Goal: Information Seeking & Learning: Learn about a topic

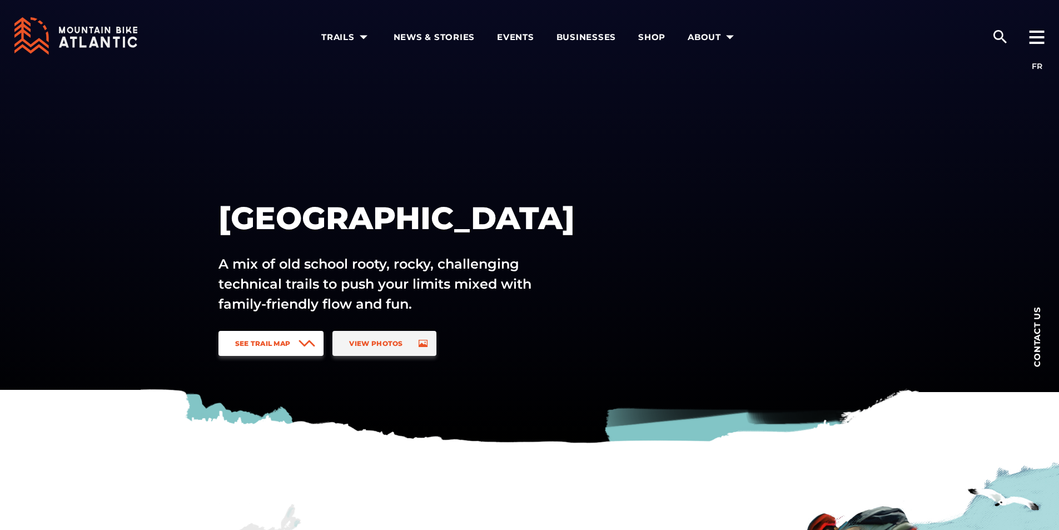
click at [284, 347] on link "See Trail Map" at bounding box center [271, 343] width 106 height 25
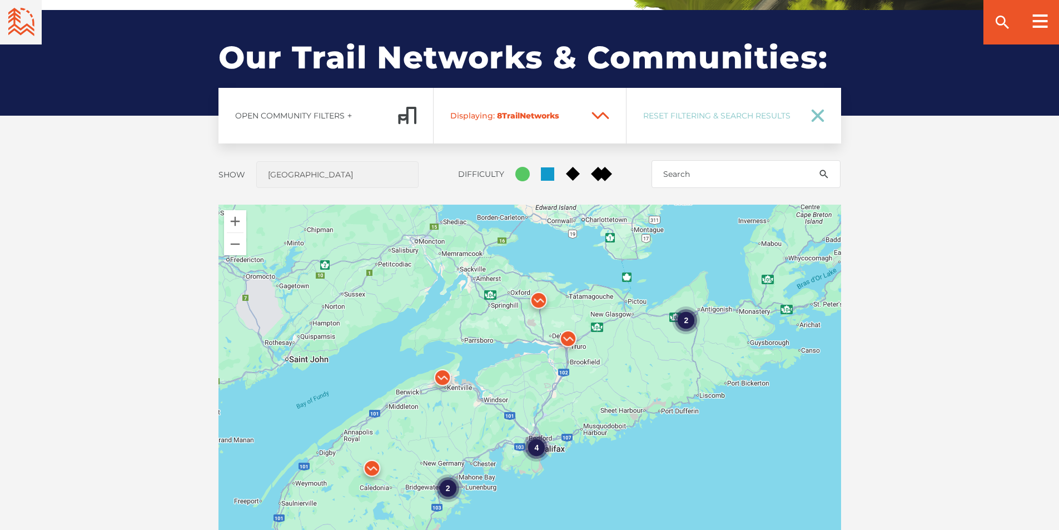
scroll to position [823, 0]
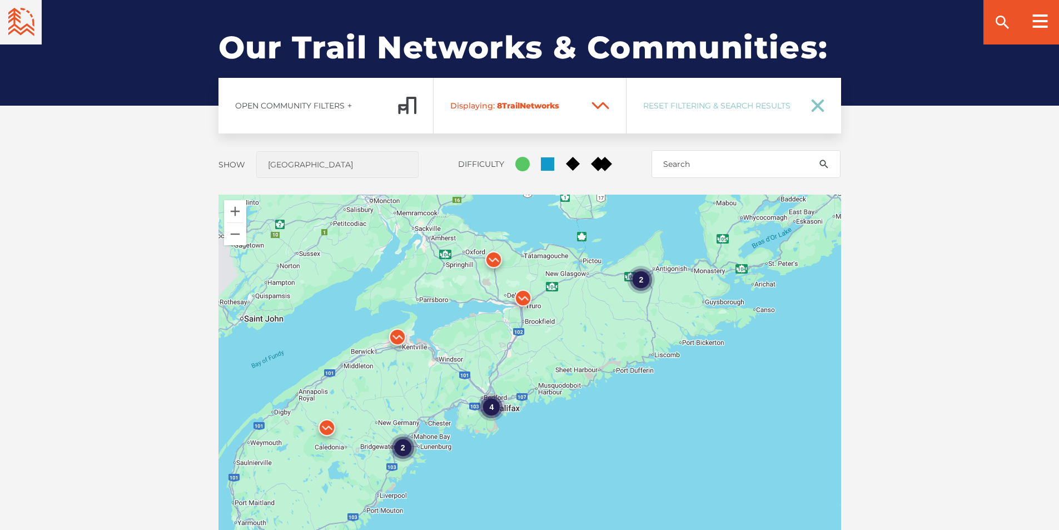
drag, startPoint x: 666, startPoint y: 466, endPoint x: 620, endPoint y: 434, distance: 55.5
click at [620, 434] on div "4 2 2" at bounding box center [529, 389] width 623 height 389
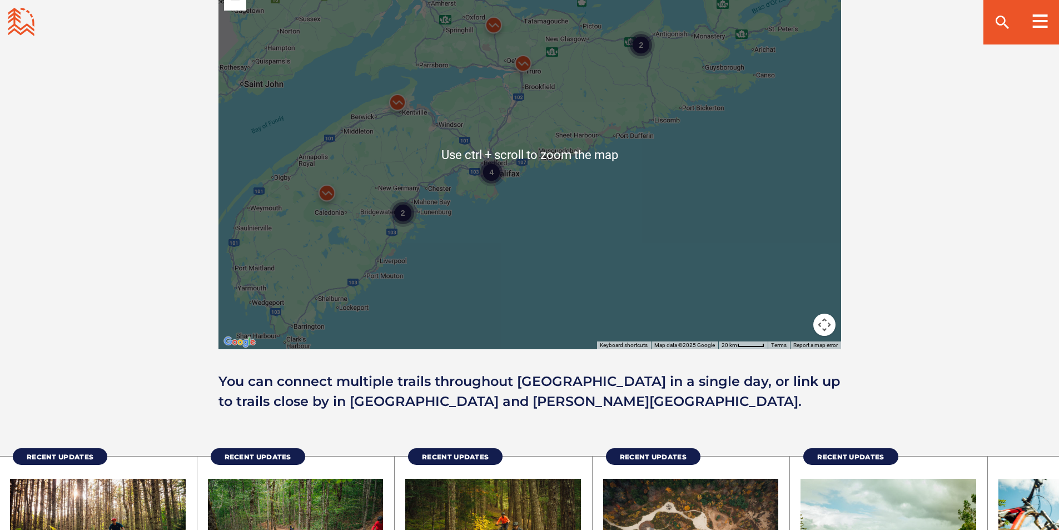
scroll to position [989, 0]
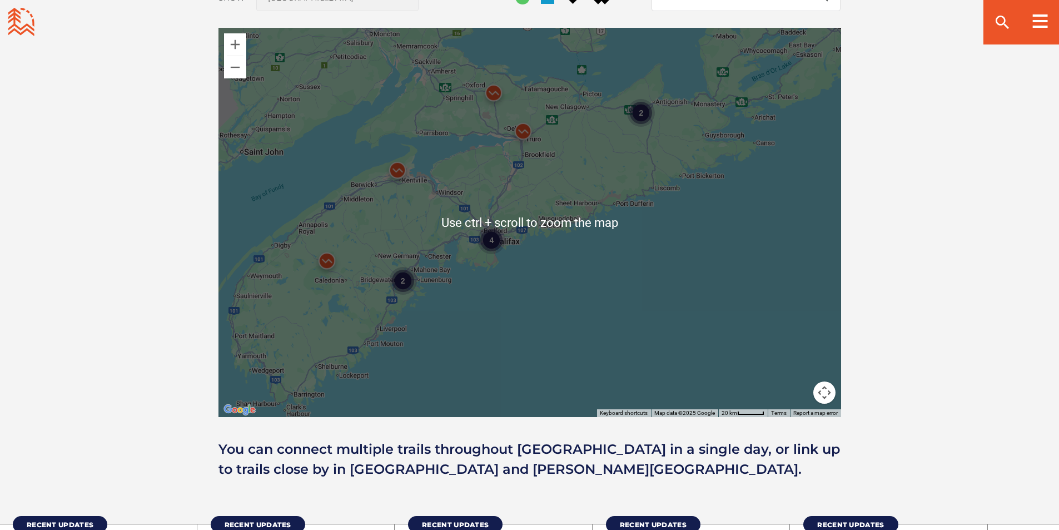
click at [481, 327] on div "4 2 2" at bounding box center [529, 222] width 623 height 389
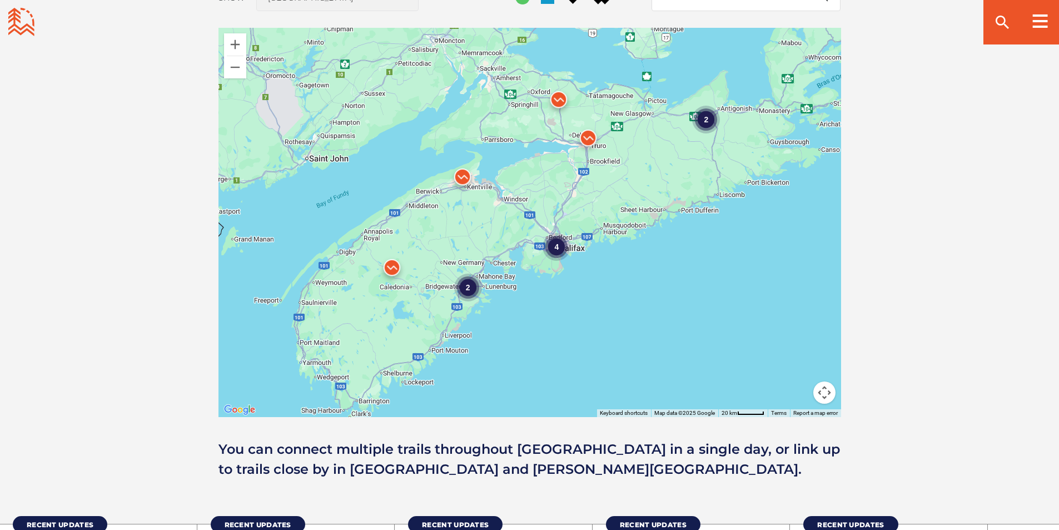
drag, startPoint x: 476, startPoint y: 333, endPoint x: 508, endPoint y: 333, distance: 31.7
click at [508, 333] on div "4 2 2" at bounding box center [529, 222] width 623 height 389
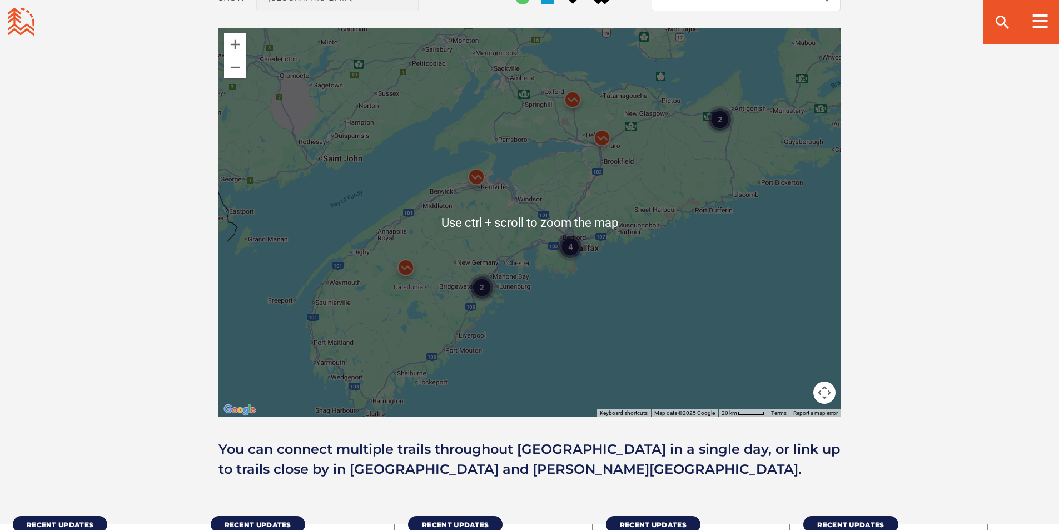
click at [405, 267] on img at bounding box center [405, 269] width 33 height 33
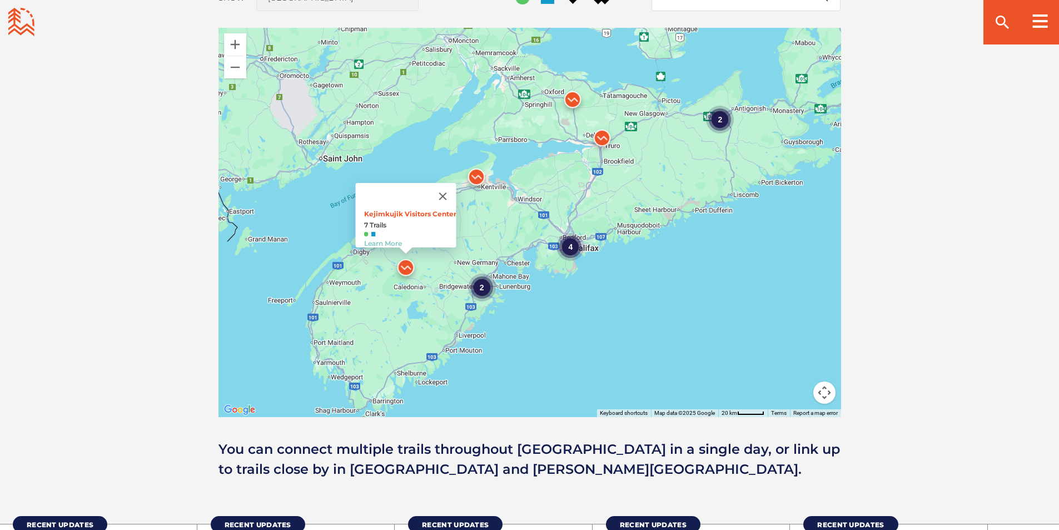
click at [482, 288] on div "2" at bounding box center [481, 287] width 28 height 28
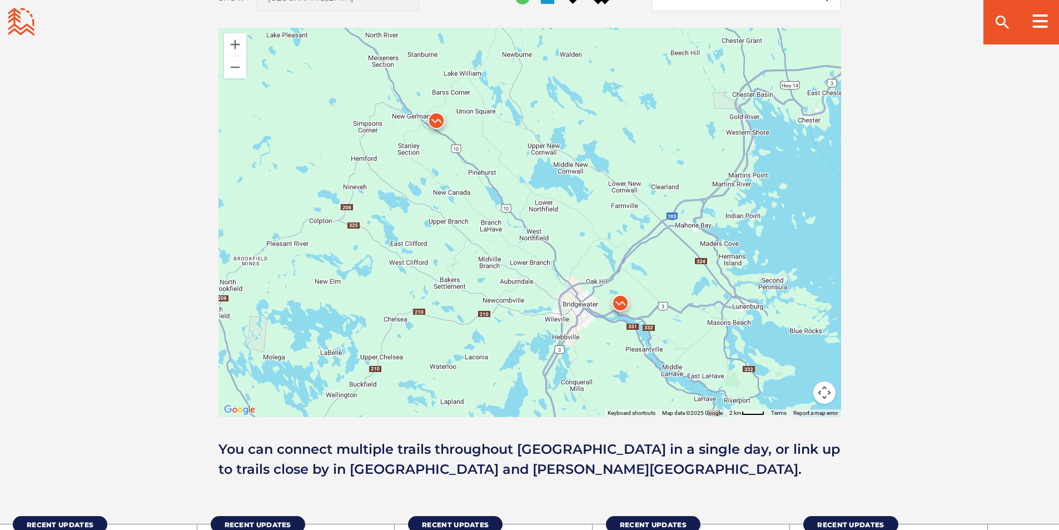
click at [431, 120] on img at bounding box center [436, 123] width 33 height 33
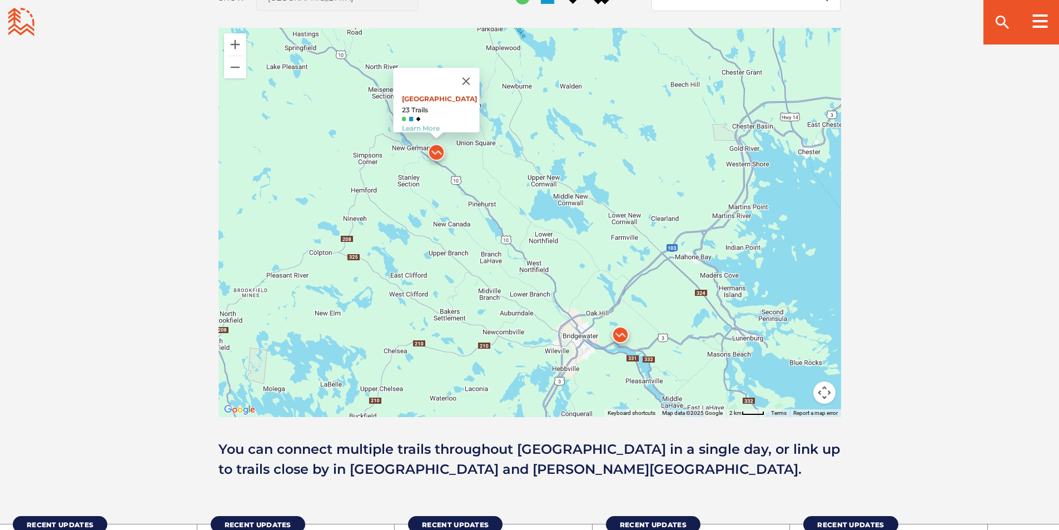
click at [450, 94] on link "[GEOGRAPHIC_DATA]" at bounding box center [438, 98] width 75 height 8
click at [624, 331] on img at bounding box center [620, 337] width 33 height 33
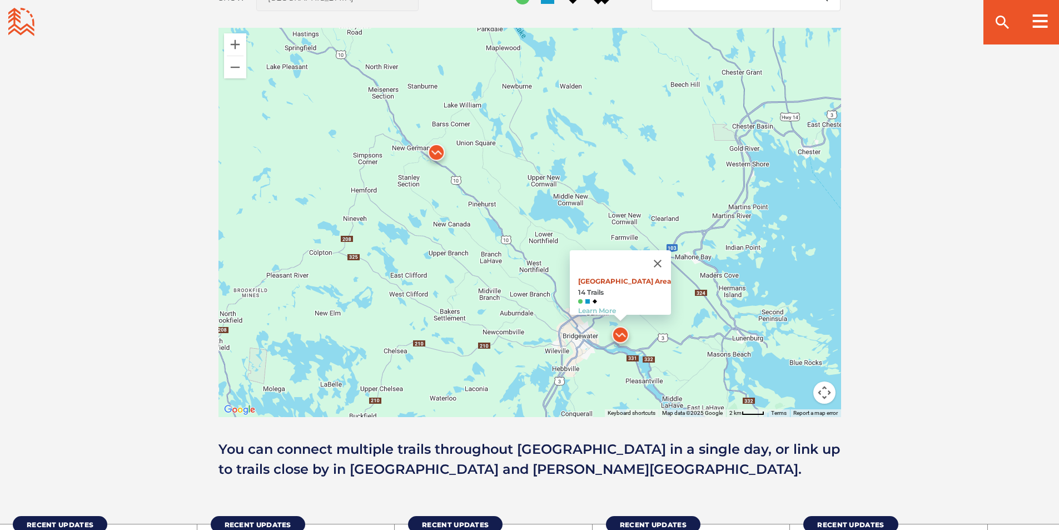
click at [616, 277] on link "Main Parking Area" at bounding box center [624, 281] width 93 height 8
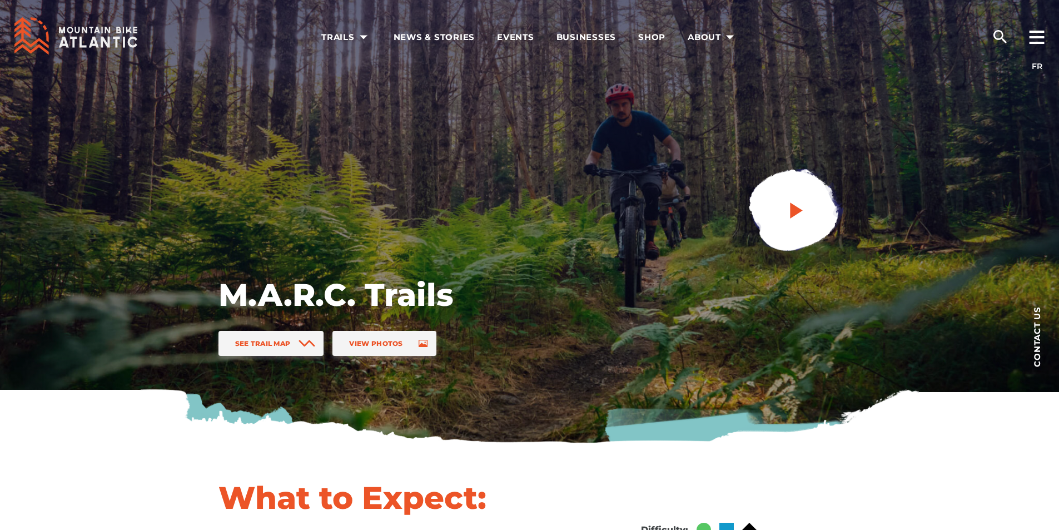
click at [802, 210] on icon "play" at bounding box center [796, 210] width 20 height 20
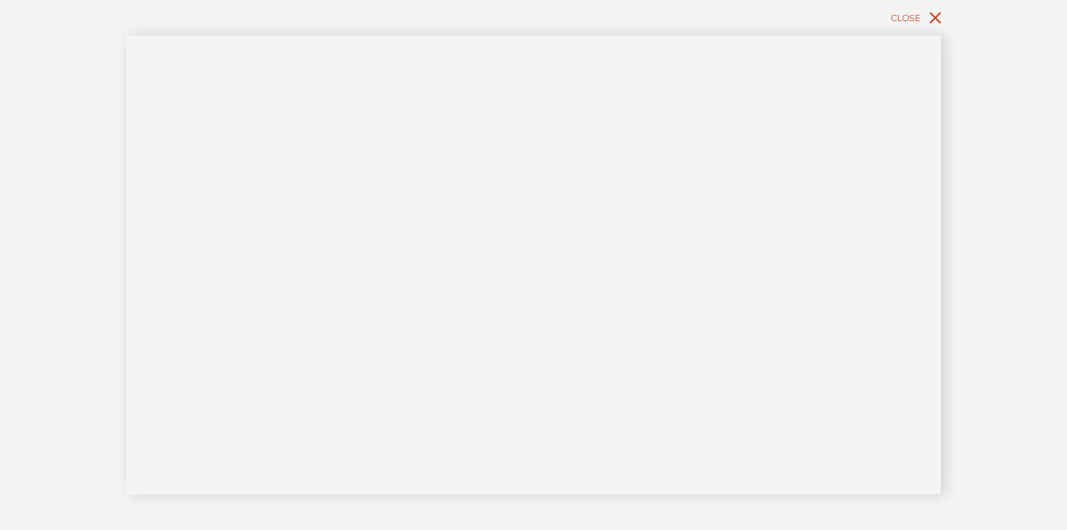
click at [938, 18] on icon "close" at bounding box center [935, 18] width 20 height 20
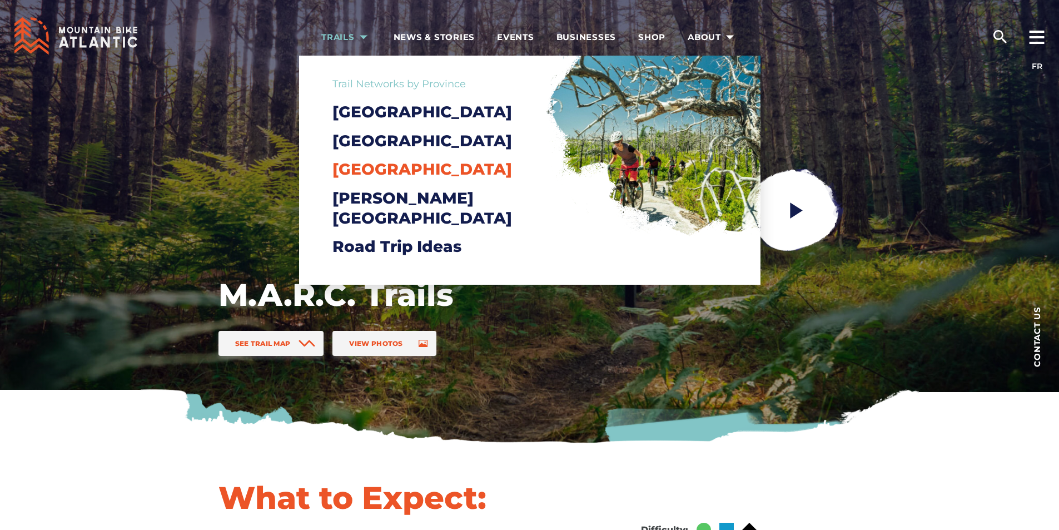
click at [392, 178] on span "[GEOGRAPHIC_DATA]" at bounding box center [422, 169] width 180 height 19
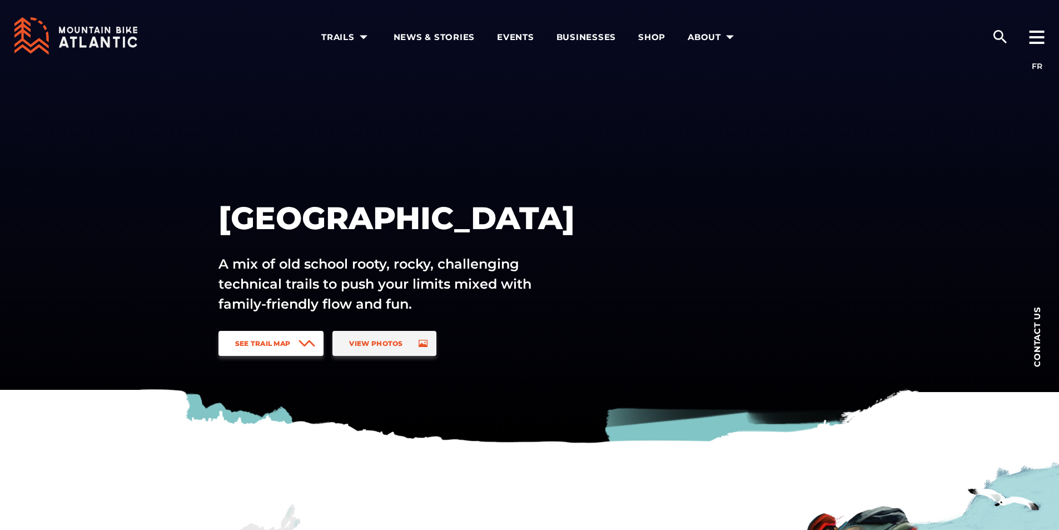
click at [253, 333] on link "See Trail Map" at bounding box center [271, 343] width 106 height 25
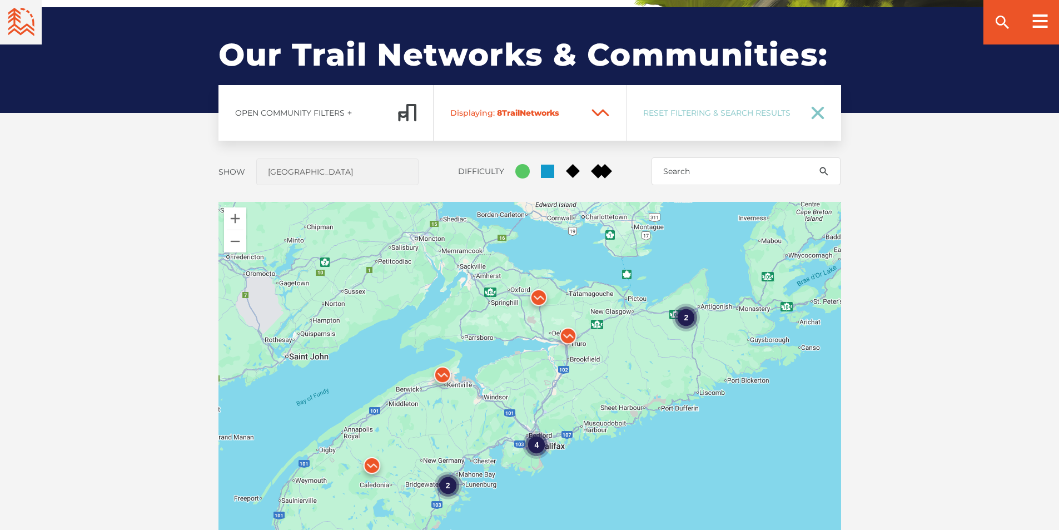
scroll to position [823, 0]
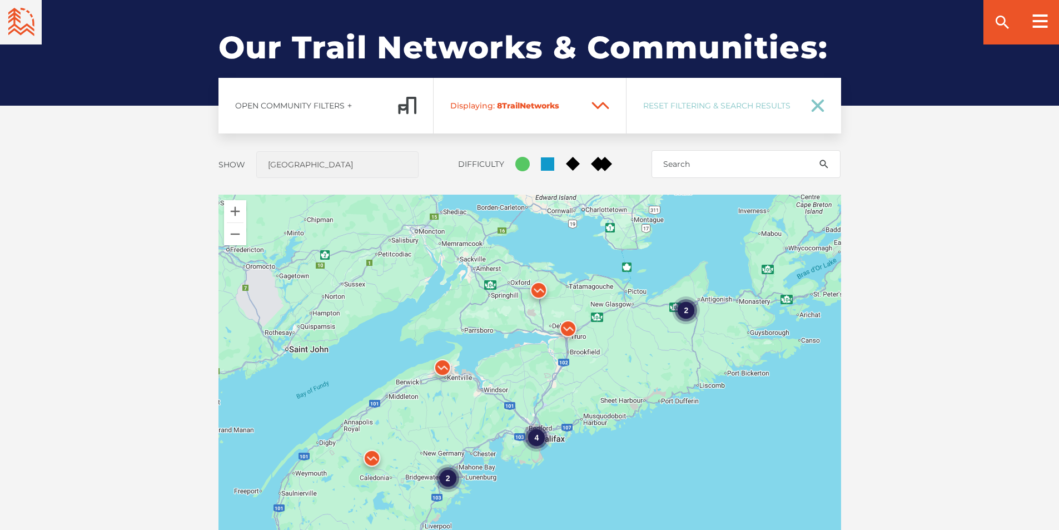
click at [570, 328] on img at bounding box center [567, 331] width 33 height 33
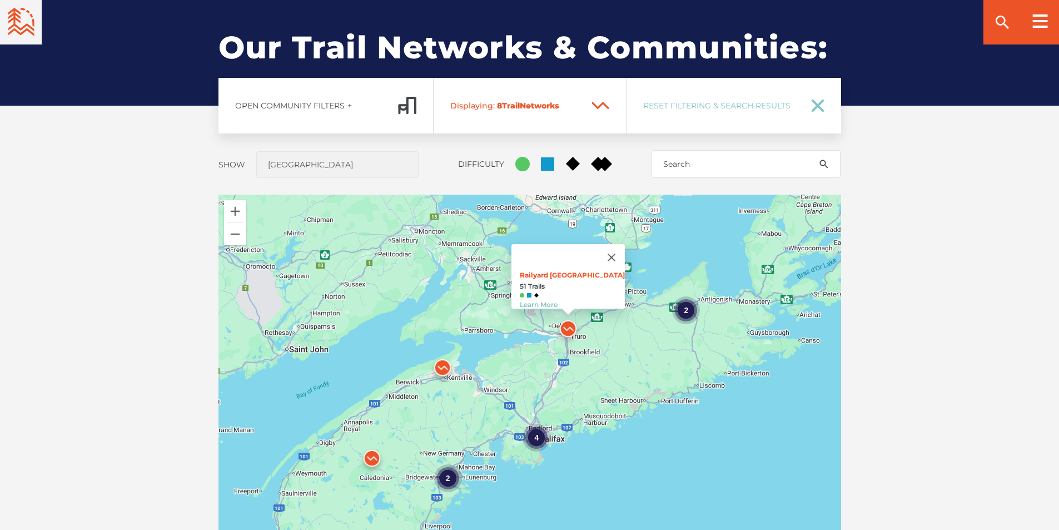
click at [696, 436] on div "4 2 2 Railyard Mountain Bike Park 51 Trails Learn More" at bounding box center [529, 389] width 623 height 389
click at [530, 435] on div "4" at bounding box center [536, 438] width 28 height 28
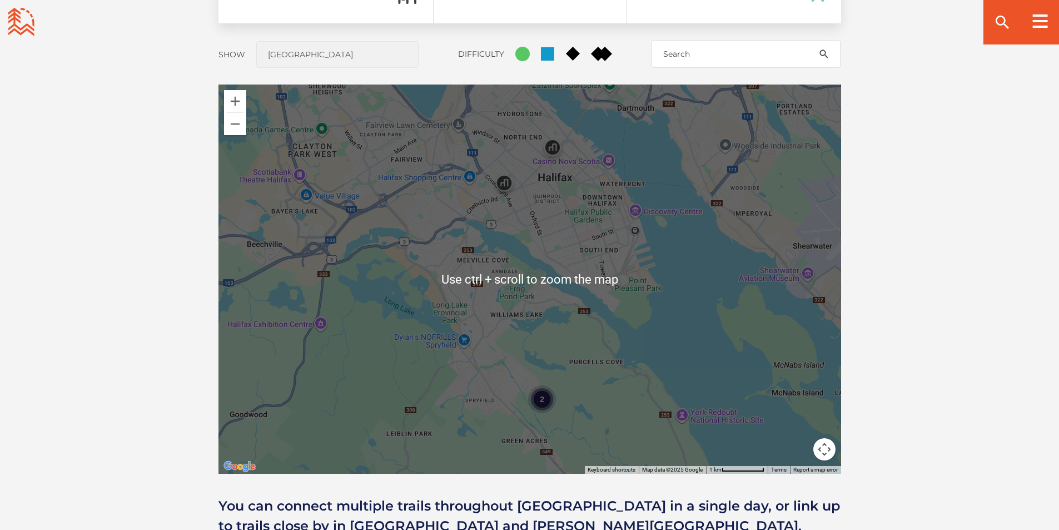
scroll to position [934, 0]
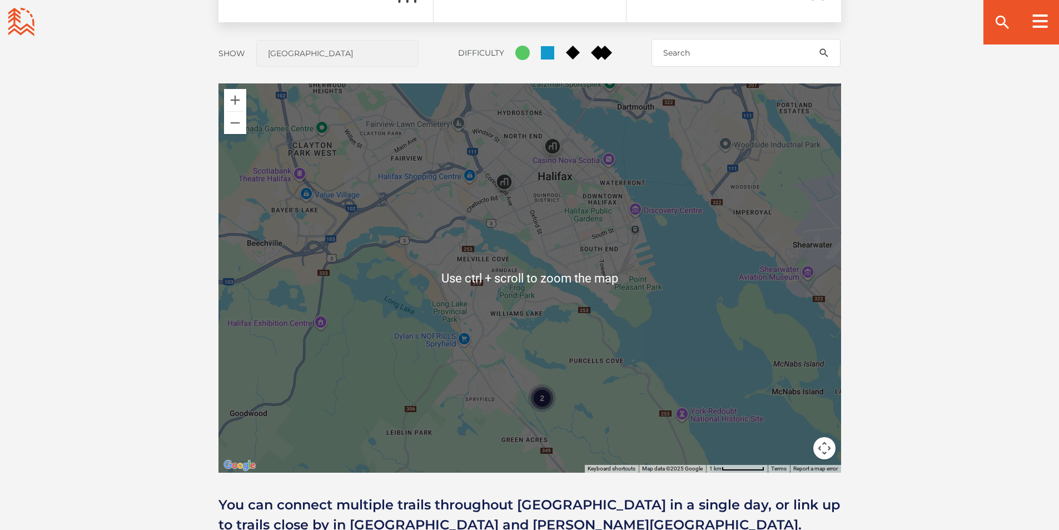
click at [542, 399] on div "2" at bounding box center [542, 398] width 28 height 28
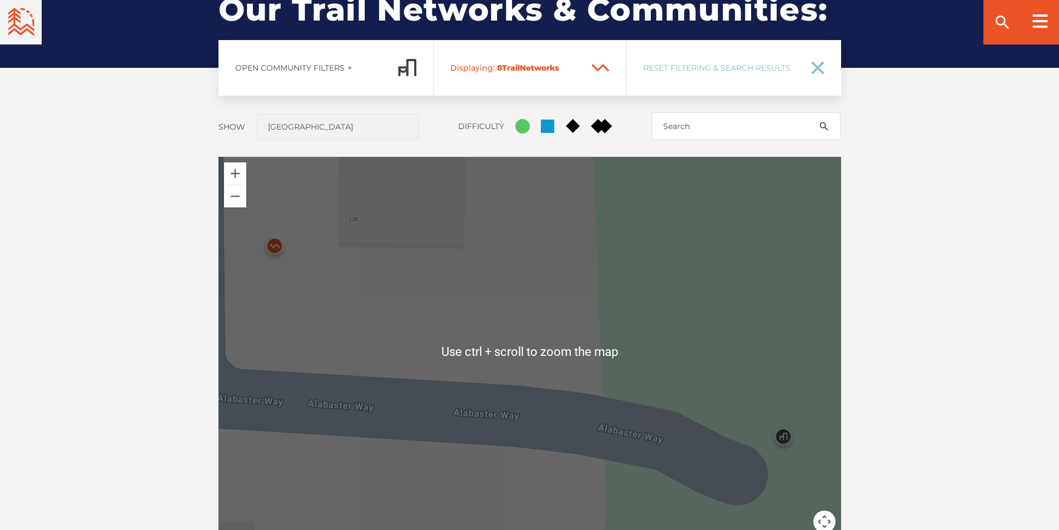
scroll to position [823, 0]
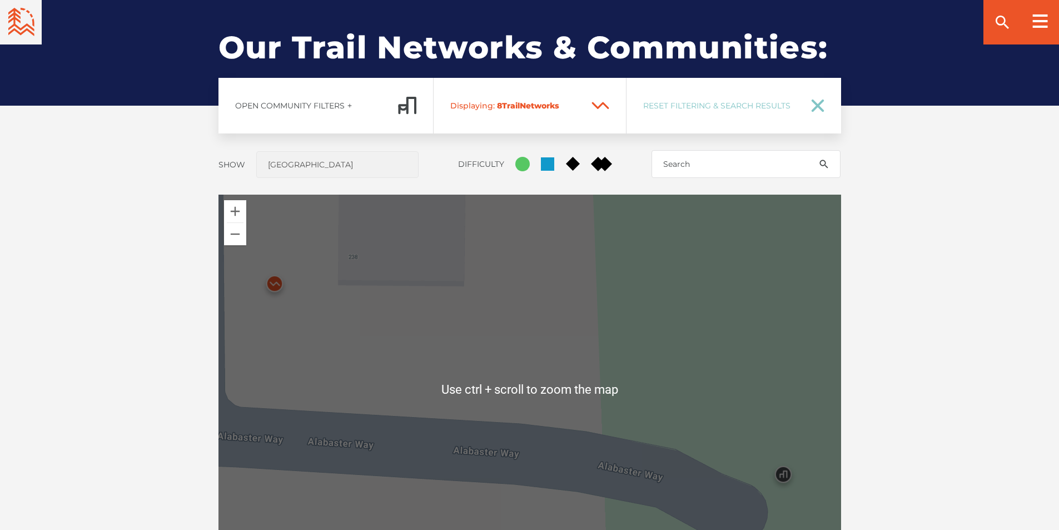
click at [272, 288] on img at bounding box center [274, 286] width 33 height 33
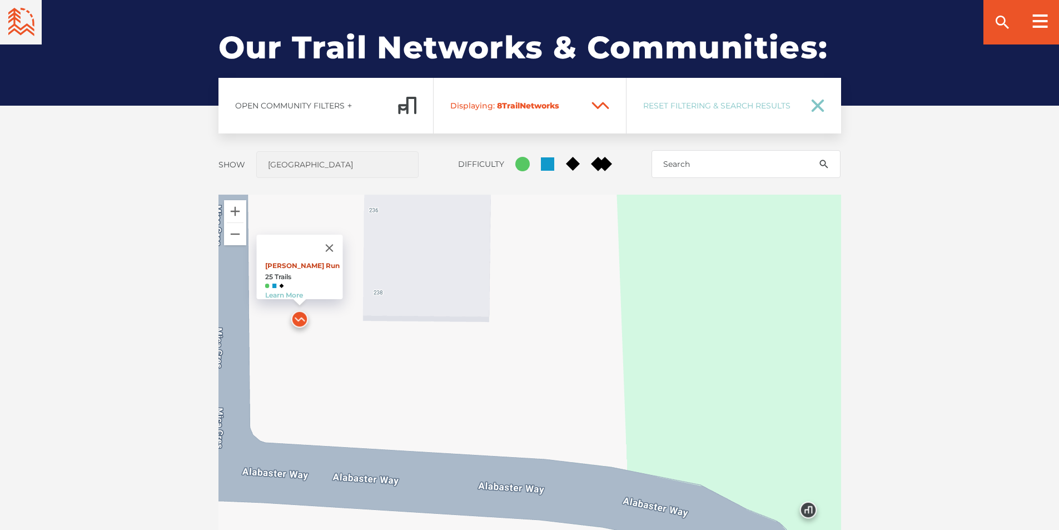
click at [285, 261] on link "[PERSON_NAME] Run" at bounding box center [302, 265] width 74 height 8
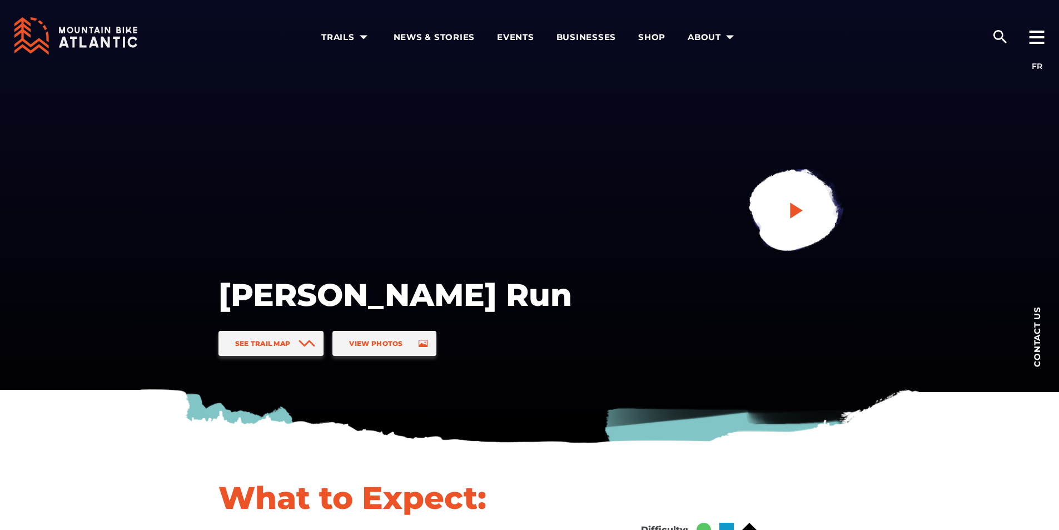
click at [785, 210] on link at bounding box center [794, 211] width 149 height 149
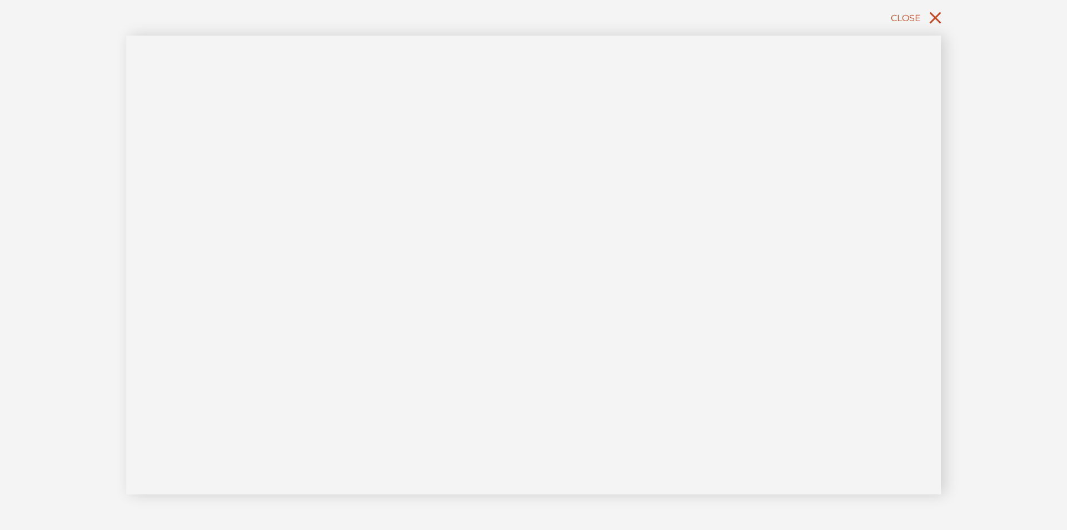
click at [929, 22] on icon "close" at bounding box center [935, 18] width 20 height 20
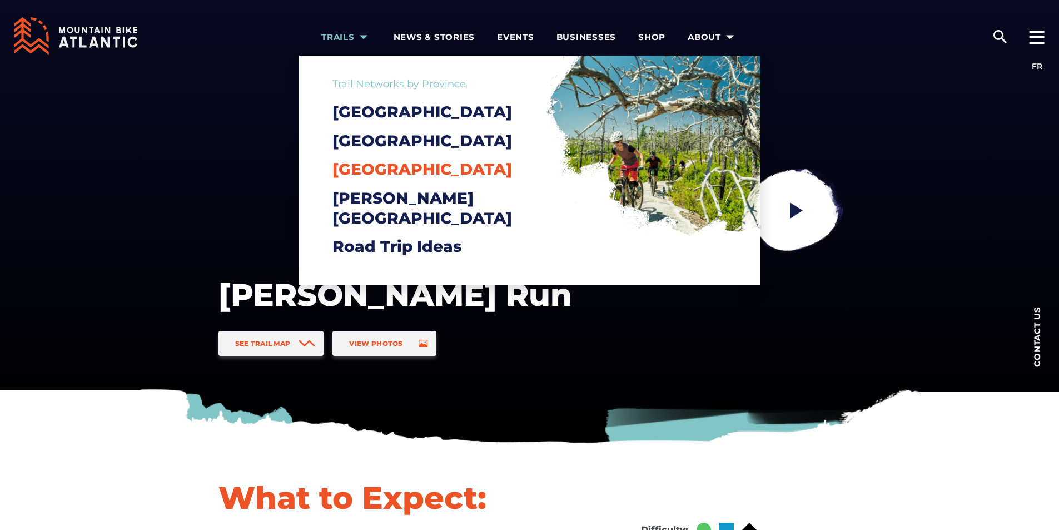
click at [379, 178] on span "[GEOGRAPHIC_DATA]" at bounding box center [422, 169] width 180 height 19
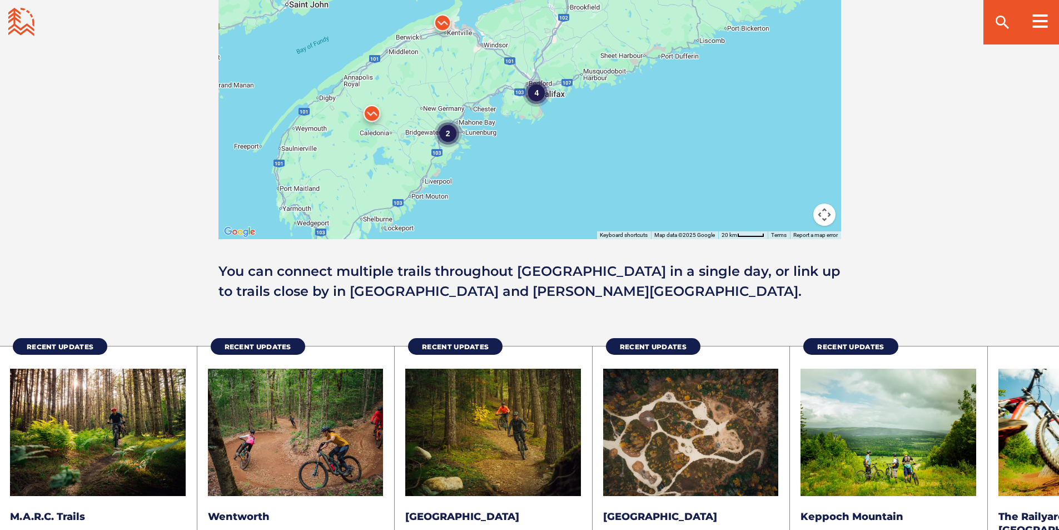
scroll to position [1334, 0]
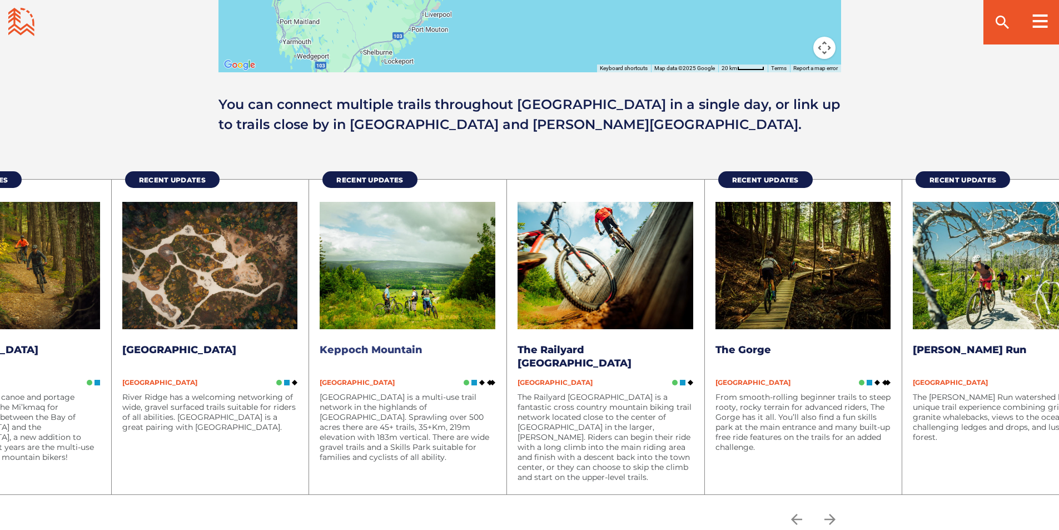
drag, startPoint x: 906, startPoint y: 414, endPoint x: 474, endPoint y: 409, distance: 432.5
click at [474, 409] on p "[GEOGRAPHIC_DATA] is a multi-use trail network in the highlands of [GEOGRAPHIC_…" at bounding box center [408, 427] width 176 height 70
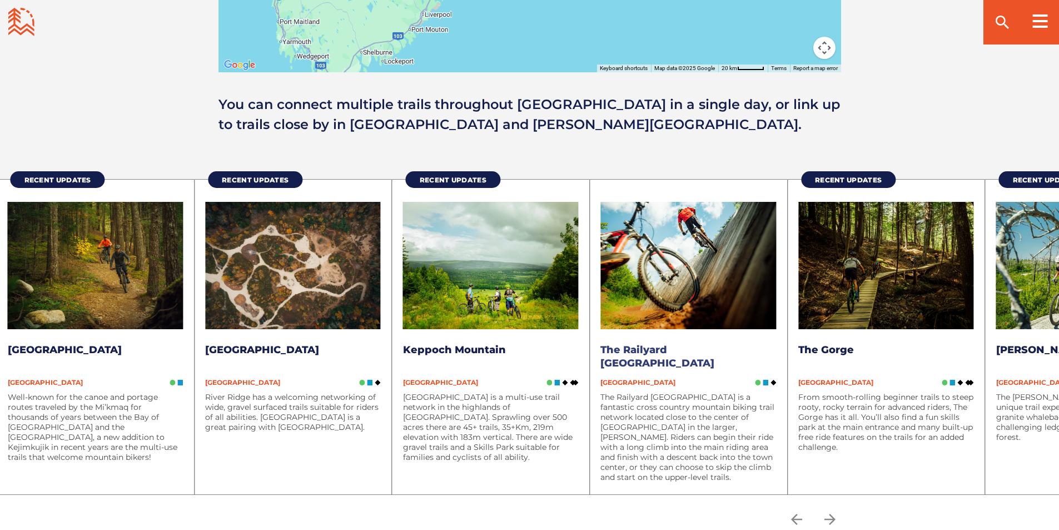
drag, startPoint x: 861, startPoint y: 445, endPoint x: 567, endPoint y: 437, distance: 293.6
click at [585, 438] on div "Recent Updates M.A.R.C. Trails [GEOGRAPHIC_DATA] Located in [GEOGRAPHIC_DATA] j…" at bounding box center [391, 331] width 1581 height 326
